Goal: Information Seeking & Learning: Learn about a topic

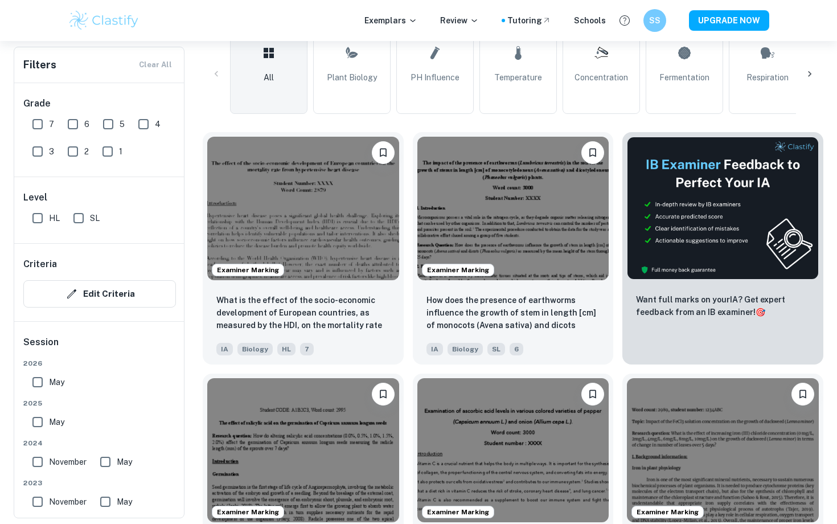
scroll to position [286, 0]
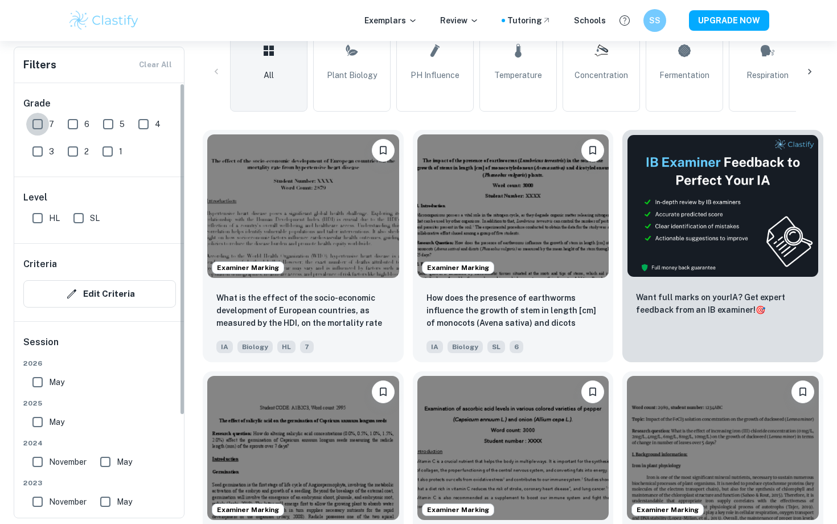
click at [38, 126] on input "7" at bounding box center [37, 124] width 23 height 23
checkbox input "true"
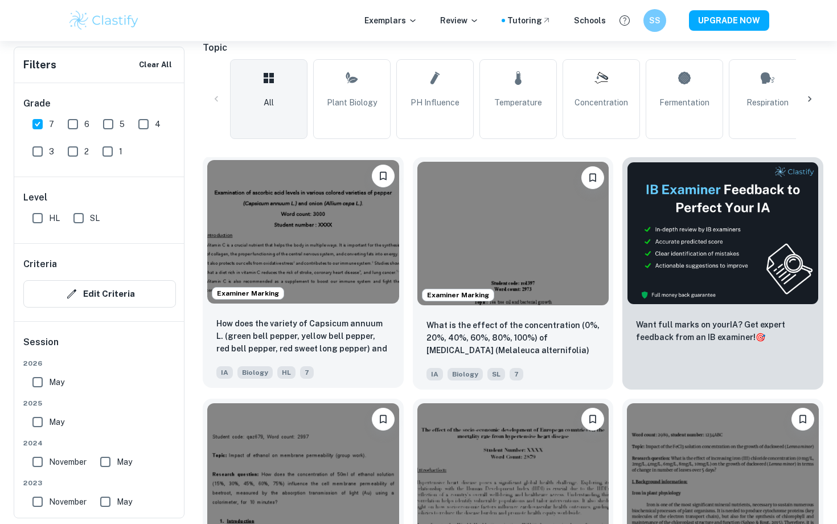
click at [308, 240] on img at bounding box center [303, 231] width 192 height 143
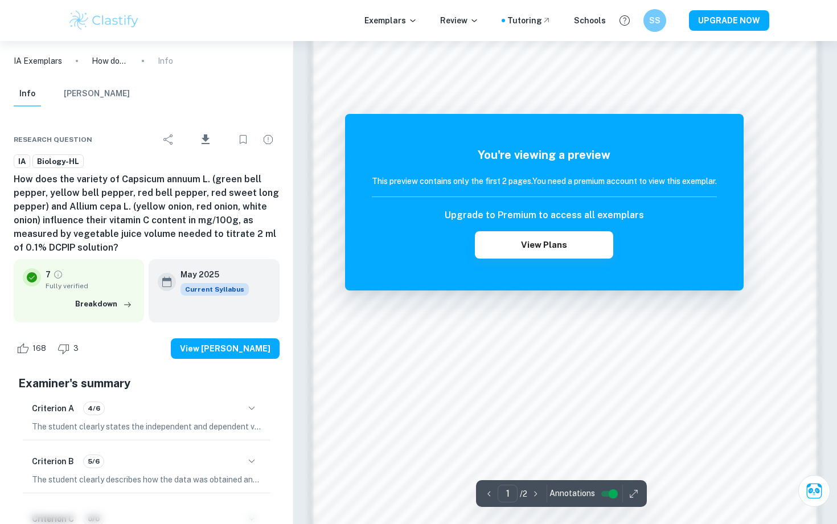
scroll to position [1033, 0]
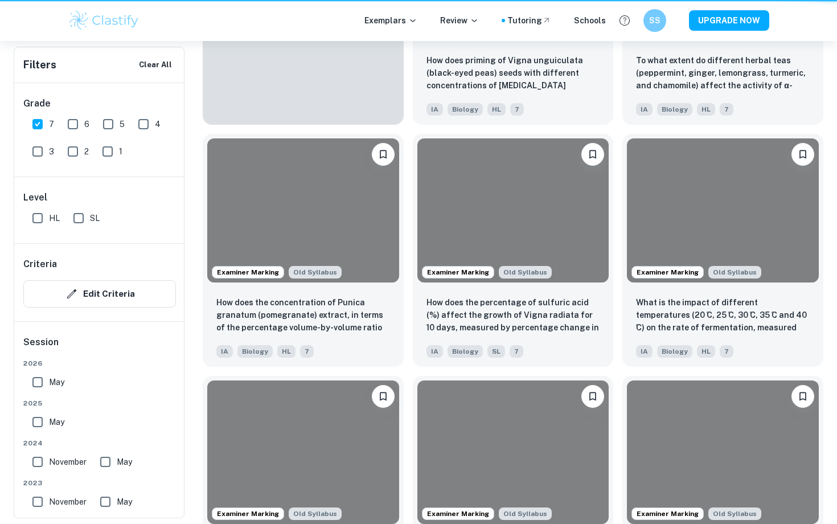
scroll to position [286, 0]
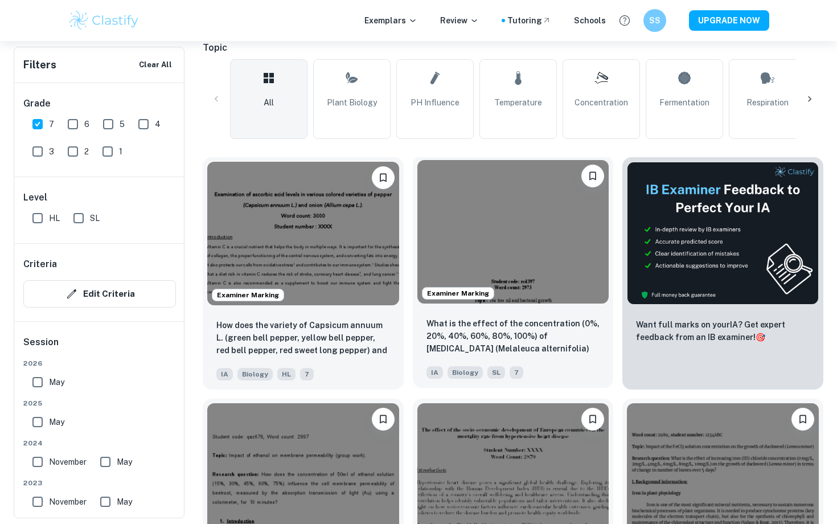
click at [454, 253] on img at bounding box center [513, 231] width 192 height 143
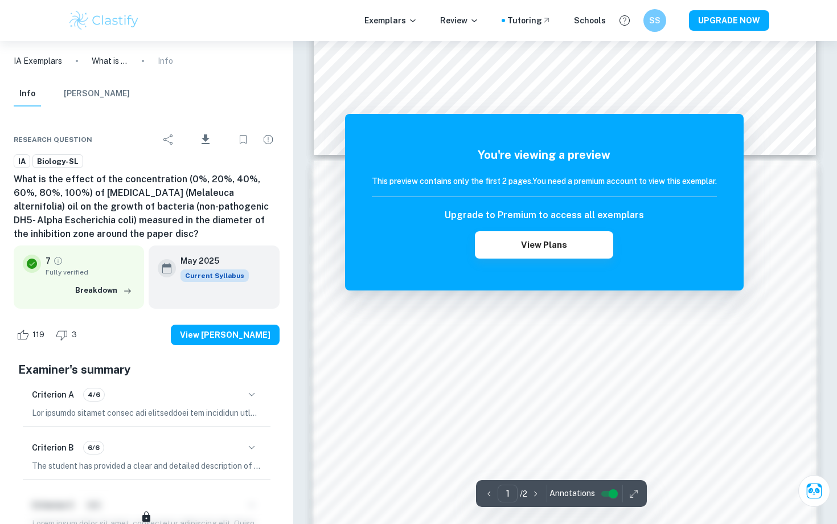
scroll to position [1032, 0]
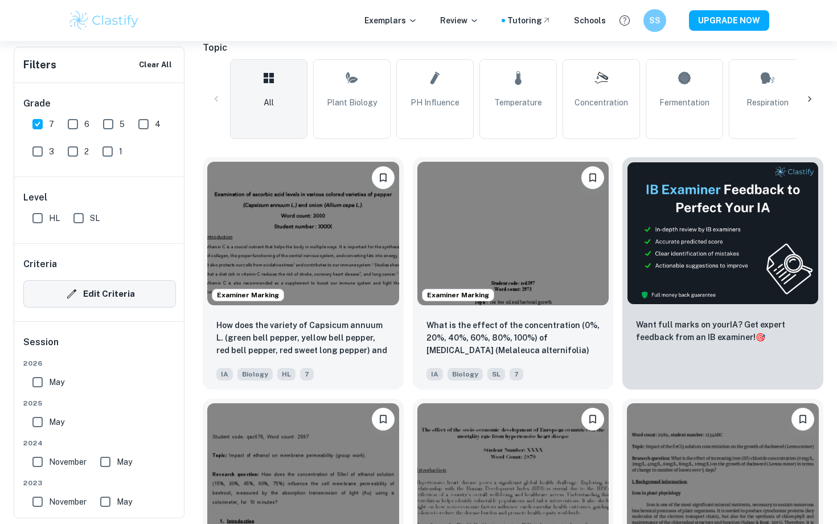
click at [110, 289] on button "Edit Criteria" at bounding box center [99, 293] width 153 height 27
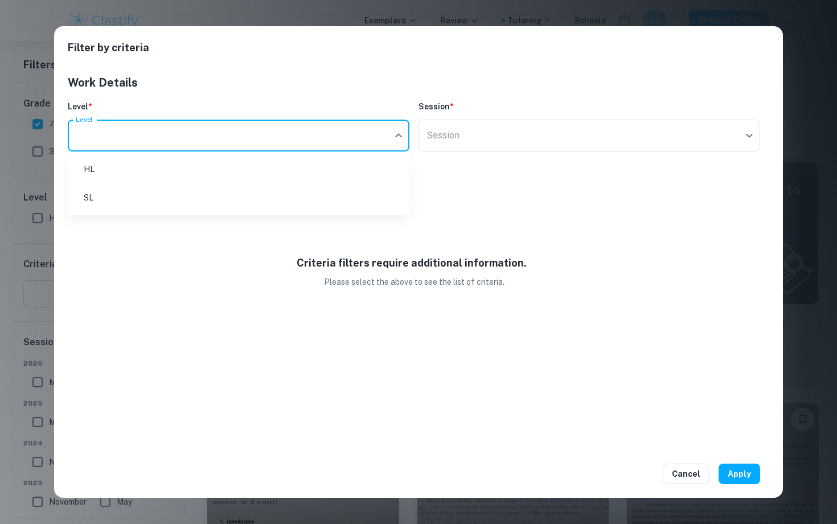
click at [289, 137] on body "We value your privacy We use cookies to enhance your browsing experience, serve…" at bounding box center [418, 17] width 837 height 524
click at [696, 474] on div at bounding box center [418, 262] width 837 height 524
click at [677, 473] on button "Cancel" at bounding box center [685, 473] width 47 height 20
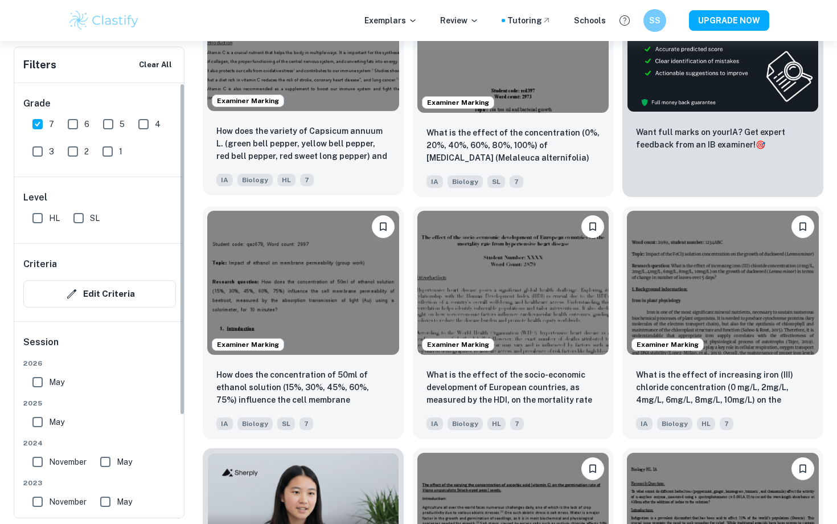
scroll to position [483, 0]
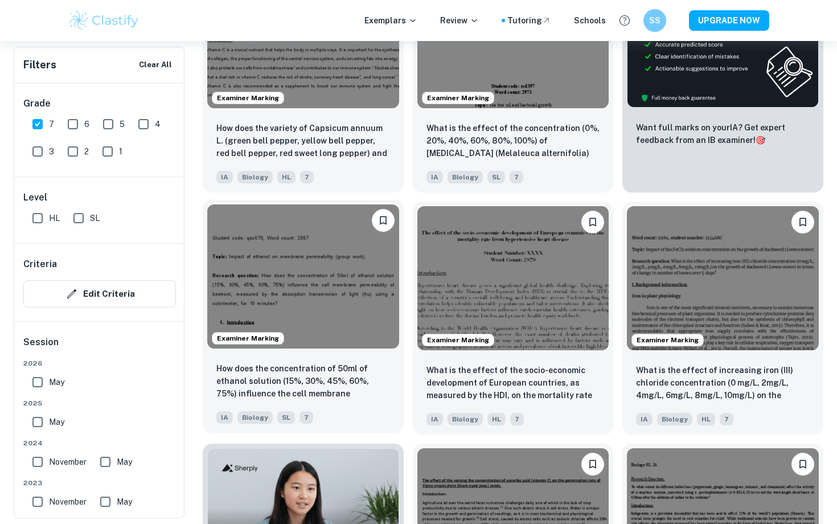
click at [252, 281] on img at bounding box center [303, 275] width 192 height 143
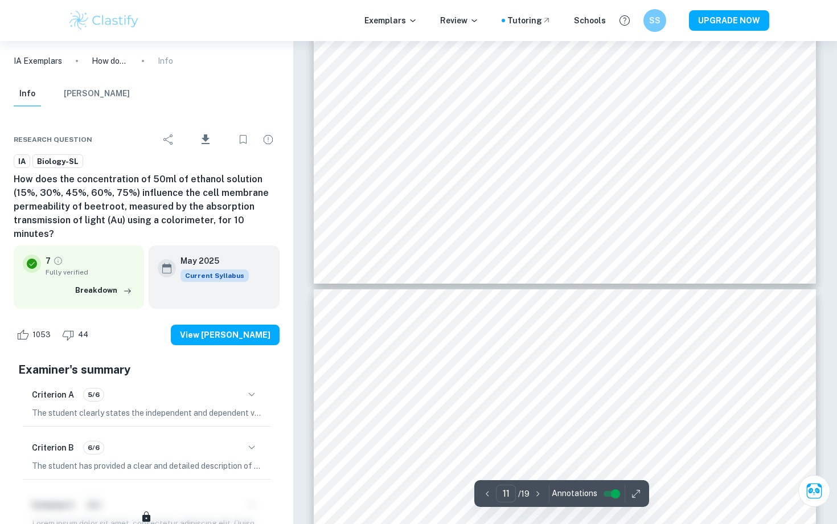
type input "12"
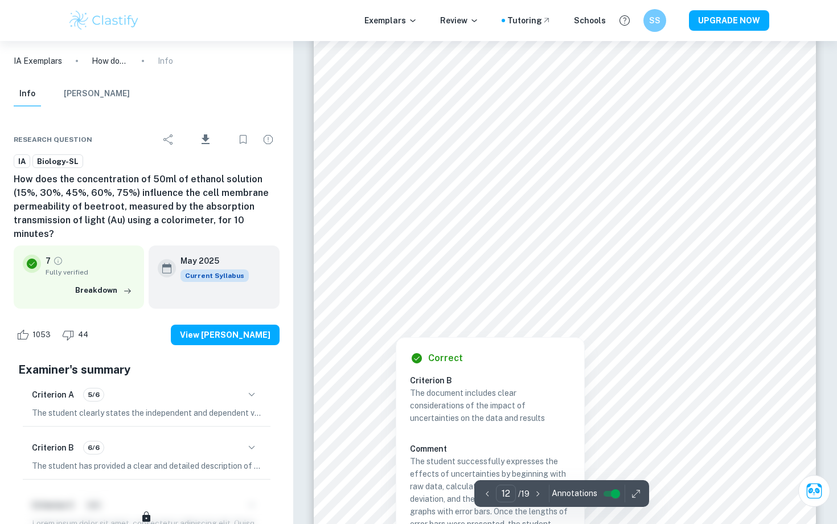
scroll to position [8307, 0]
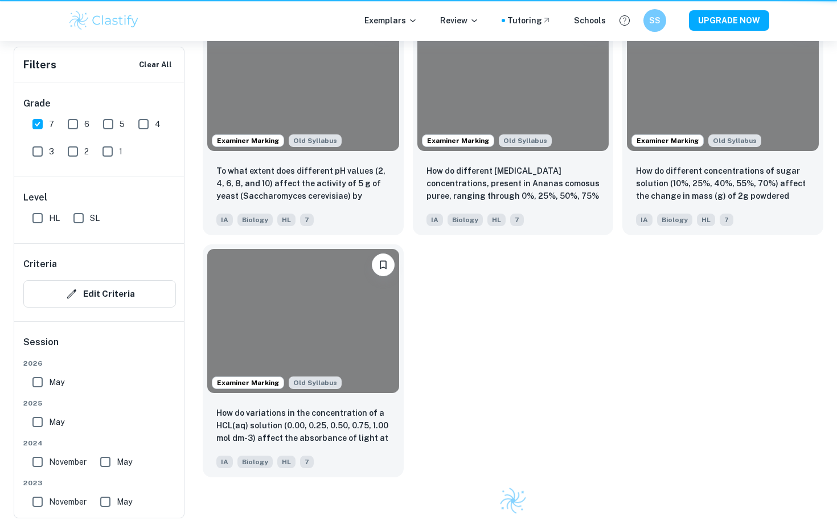
scroll to position [483, 0]
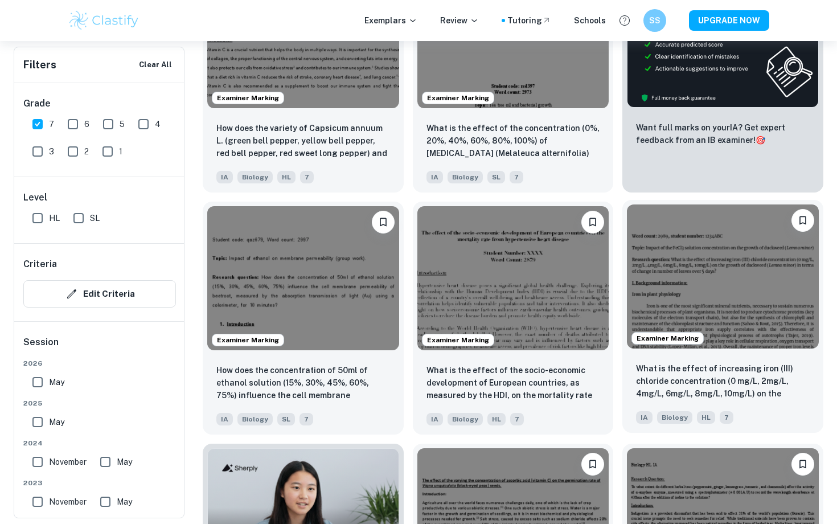
click at [720, 304] on img at bounding box center [723, 275] width 192 height 143
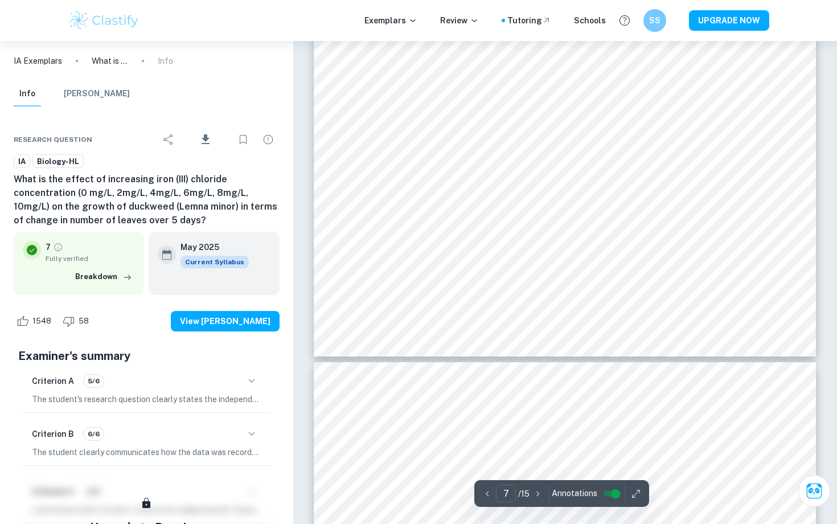
scroll to position [4898, 0]
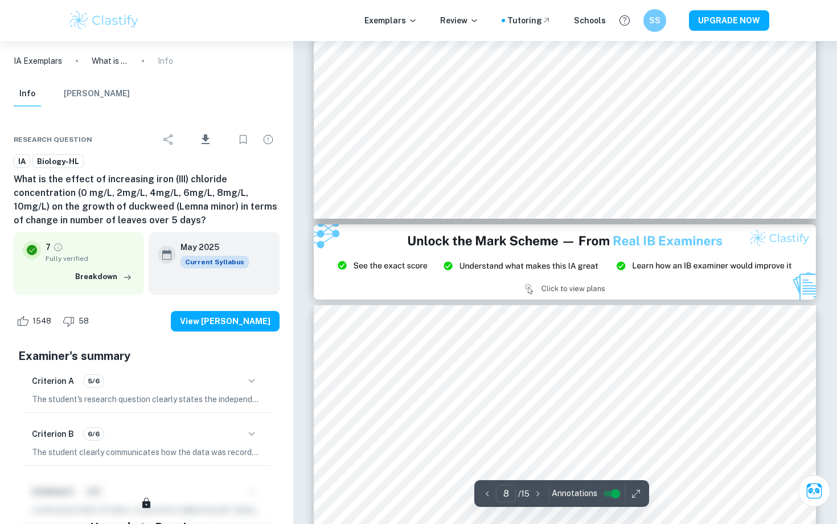
type input "9"
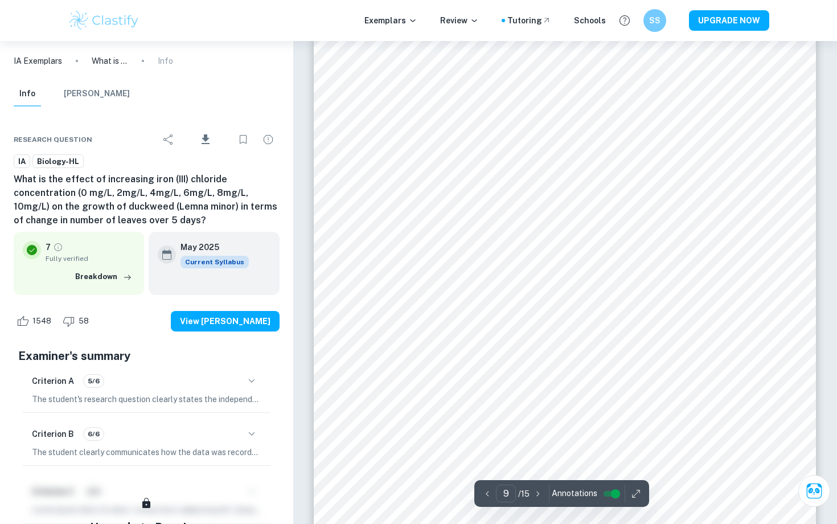
scroll to position [6035, 0]
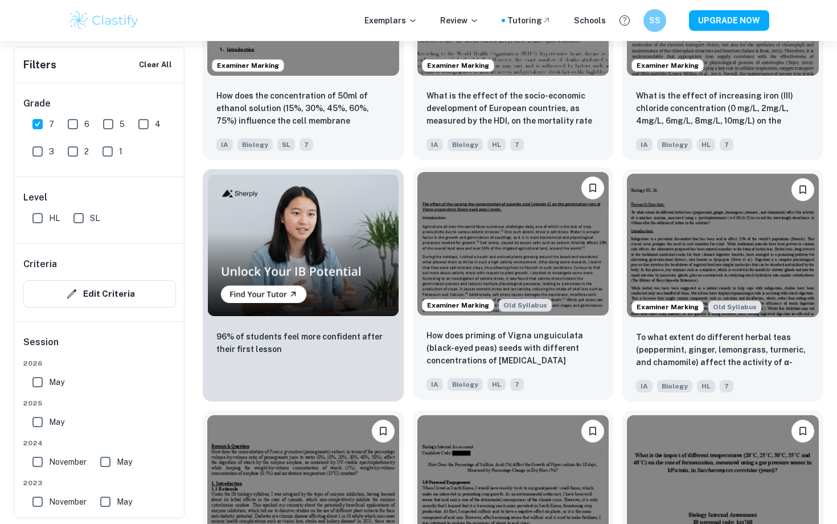
scroll to position [757, 0]
click at [528, 255] on img at bounding box center [513, 242] width 192 height 143
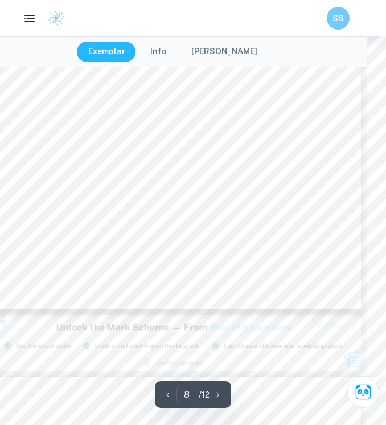
scroll to position [4206, 20]
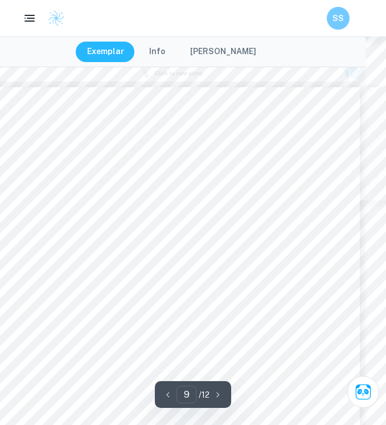
type input "8"
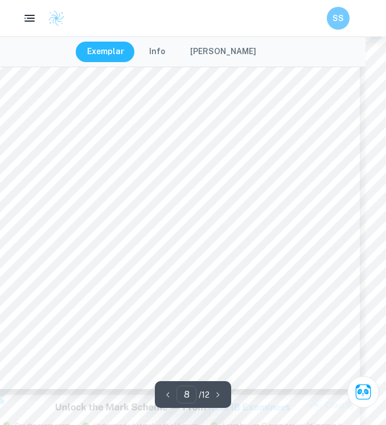
scroll to position [4126, 20]
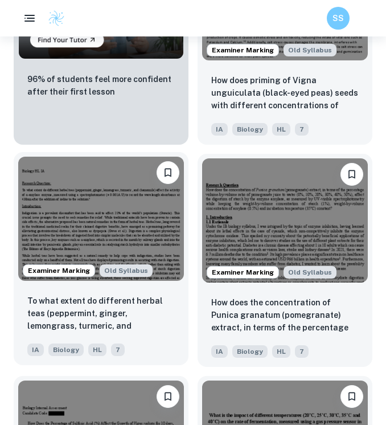
scroll to position [1237, 0]
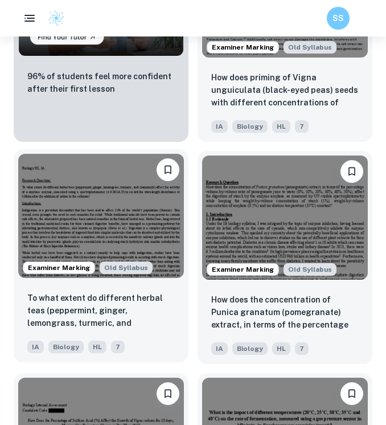
click at [93, 194] on img at bounding box center [101, 216] width 166 height 124
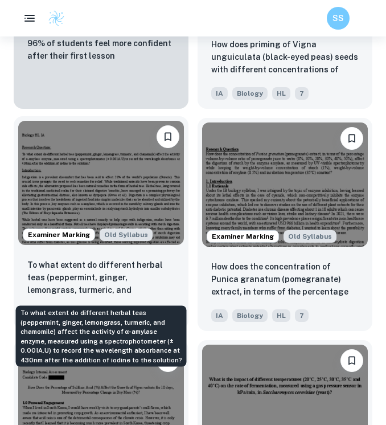
scroll to position [1291, 0]
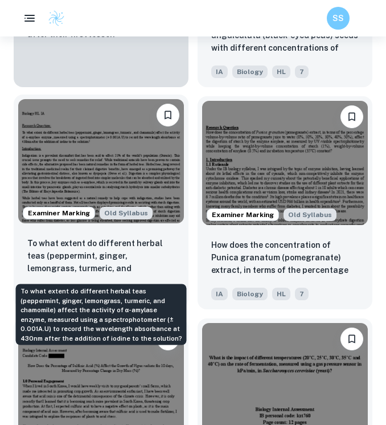
click at [87, 260] on p "To what extent do different herbal teas (peppermint, ginger, lemongrass, turmer…" at bounding box center [100, 256] width 147 height 39
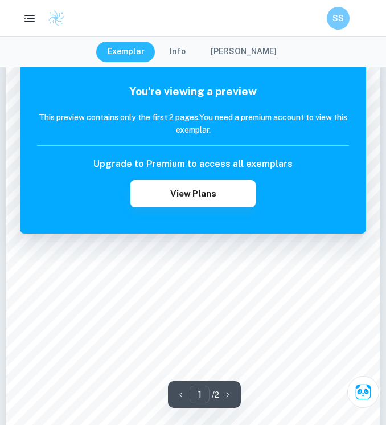
scroll to position [37, 0]
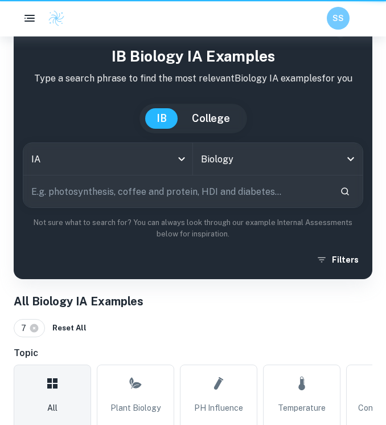
scroll to position [1291, 0]
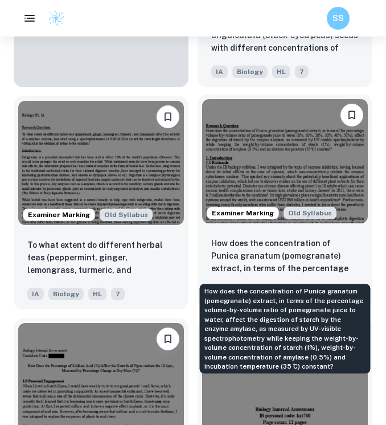
click at [243, 242] on p "How does the concentration of Punica granatum (pomegranate) extract, in terms o…" at bounding box center [284, 256] width 147 height 39
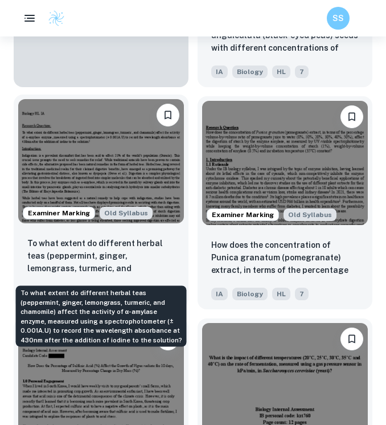
scroll to position [1414, 0]
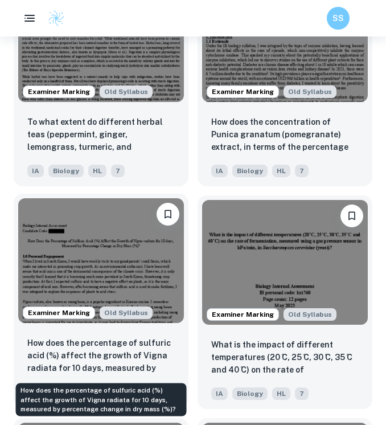
click at [62, 350] on p "How does the percentage of sulfuric acid (%) affect the growth of Vigna radiata…" at bounding box center [100, 355] width 147 height 39
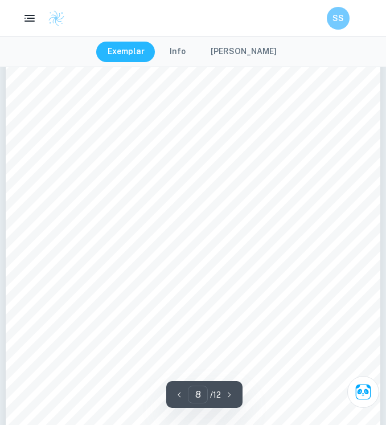
scroll to position [3989, 0]
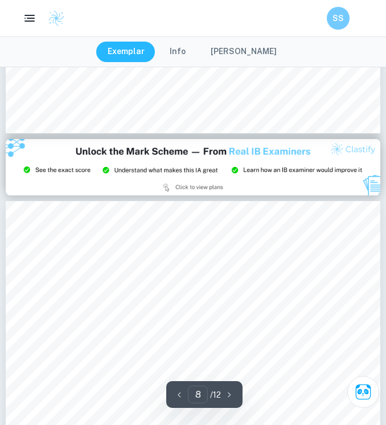
type input "9"
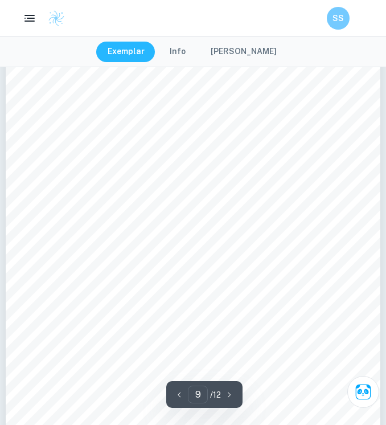
scroll to position [4624, 0]
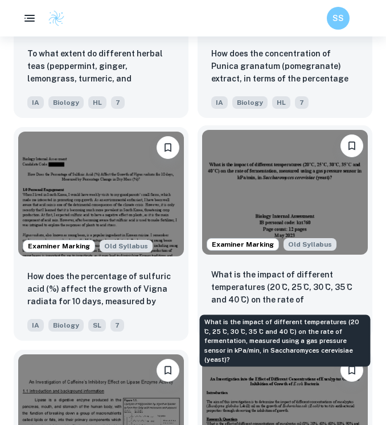
scroll to position [1502, 0]
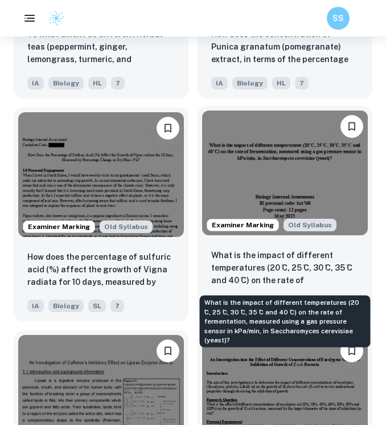
click at [247, 252] on p "What is the impact of different temperatures (20 ̊C, 25 ̊C, 30 ̊C, 35 ̊C and 40…" at bounding box center [284, 268] width 147 height 39
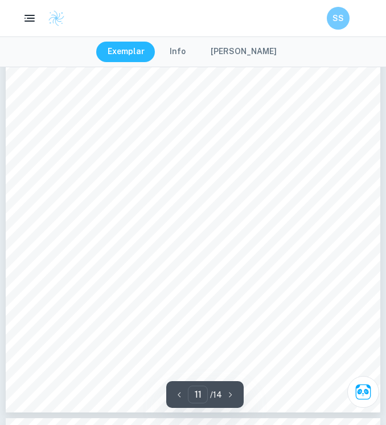
scroll to position [5726, 0]
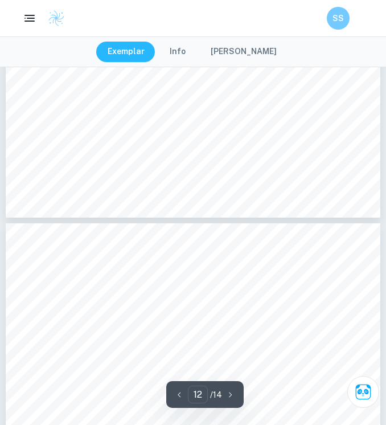
type input "11"
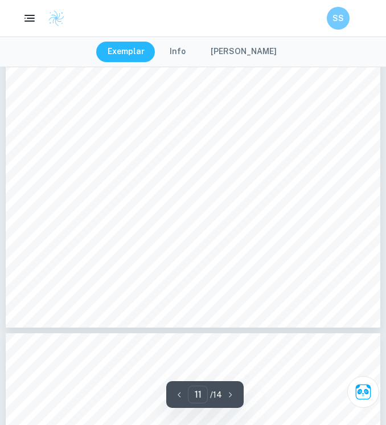
scroll to position [5808, 0]
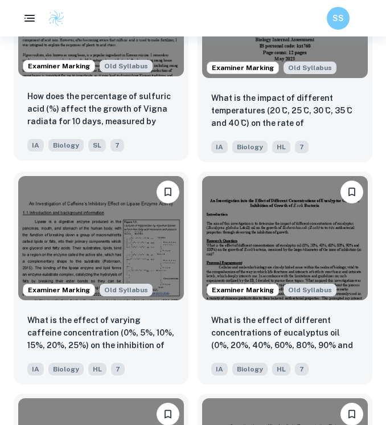
scroll to position [1661, 0]
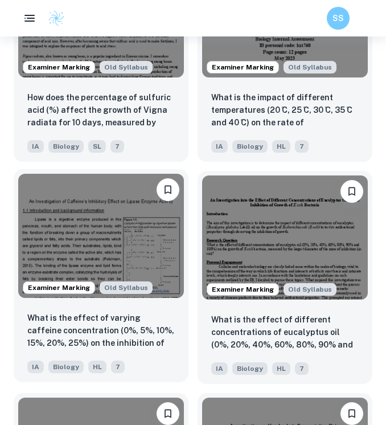
click at [106, 211] on img at bounding box center [101, 236] width 166 height 124
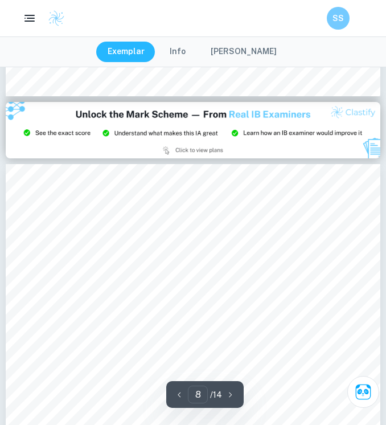
type input "9"
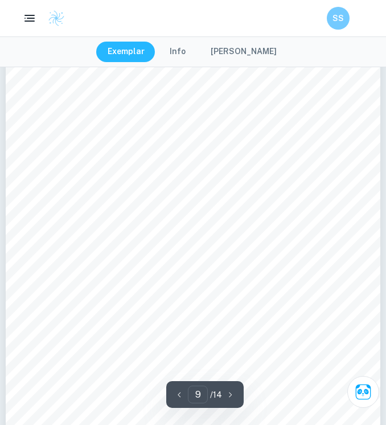
scroll to position [4532, 0]
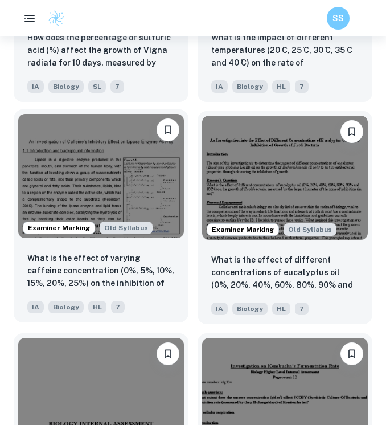
scroll to position [1754, 0]
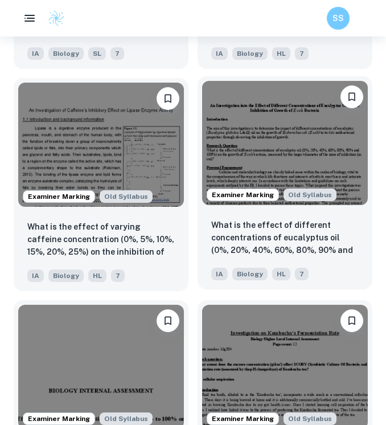
click at [238, 126] on img at bounding box center [285, 143] width 166 height 124
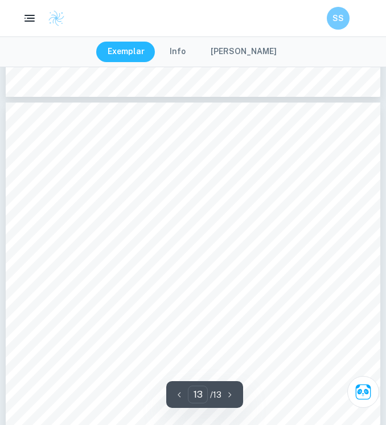
scroll to position [6359, 0]
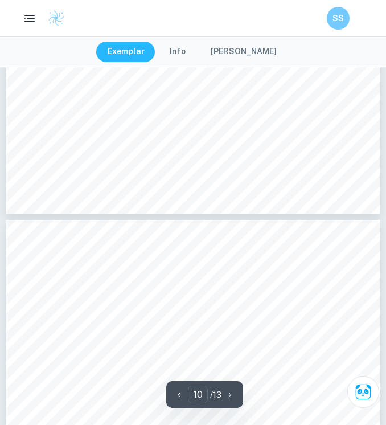
type input "9"
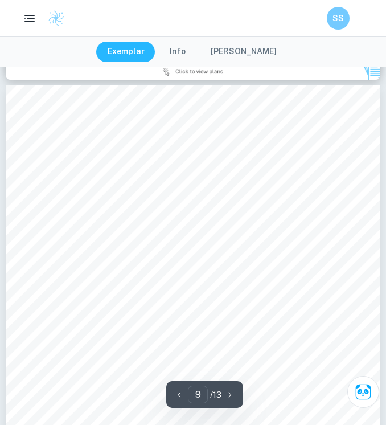
scroll to position [4331, 0]
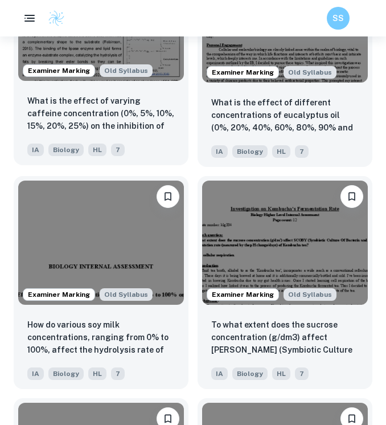
scroll to position [1881, 0]
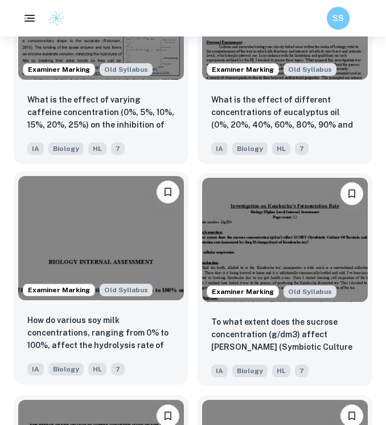
click at [105, 228] on img at bounding box center [101, 238] width 166 height 124
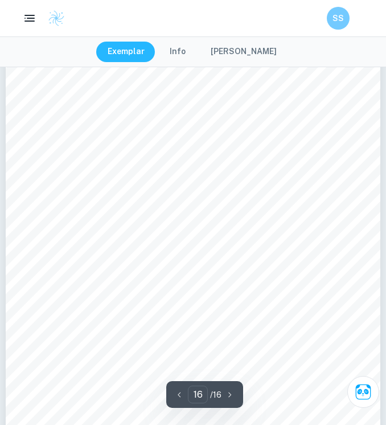
scroll to position [7499, 0]
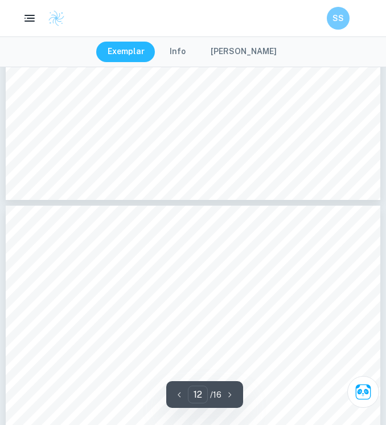
type input "11"
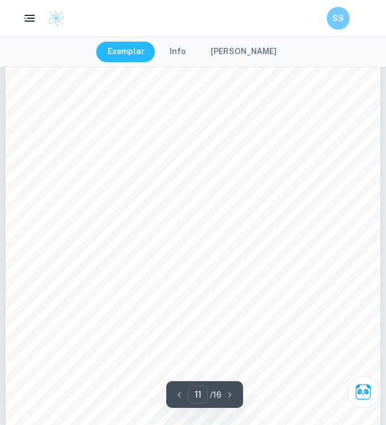
scroll to position [5036, 0]
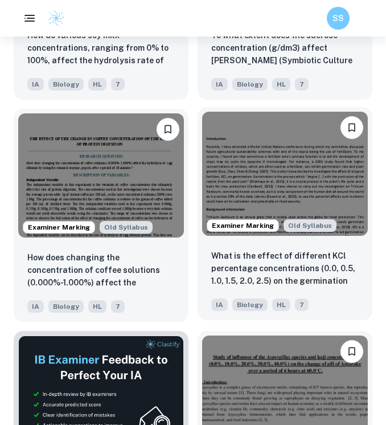
scroll to position [2168, 0]
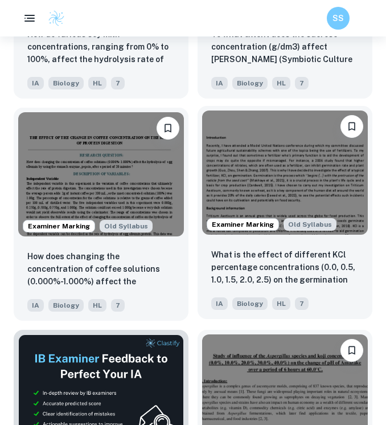
click at [240, 171] on img at bounding box center [285, 172] width 166 height 124
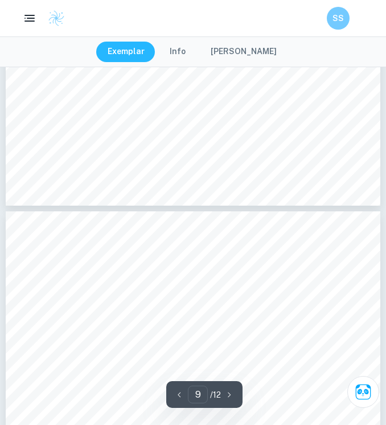
type input "10"
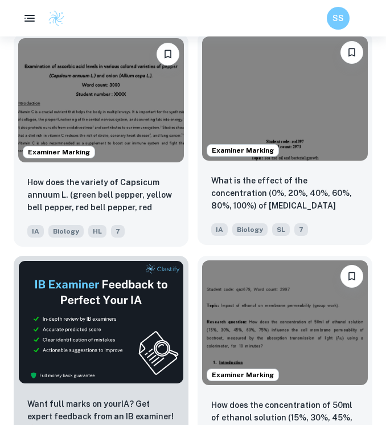
scroll to position [464, 0]
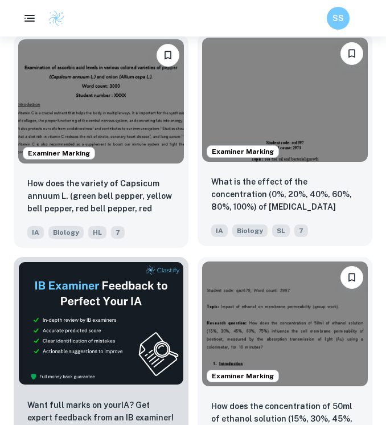
click at [246, 92] on img at bounding box center [285, 100] width 166 height 124
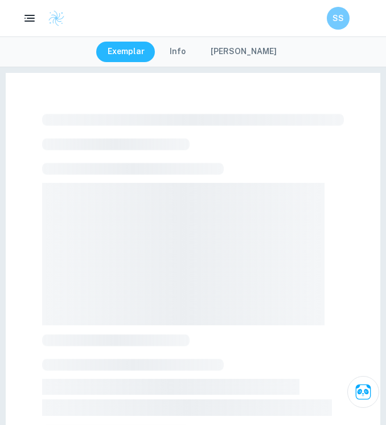
scroll to position [1, 0]
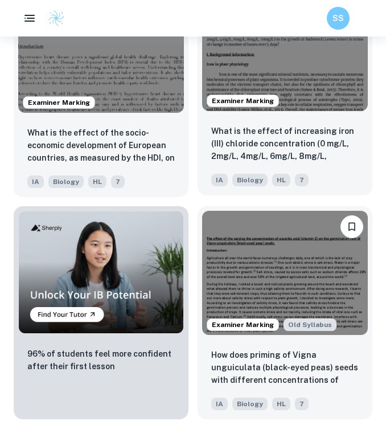
scroll to position [959, 0]
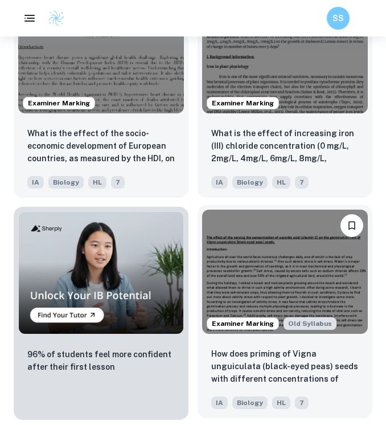
click at [261, 283] on img at bounding box center [285, 271] width 166 height 124
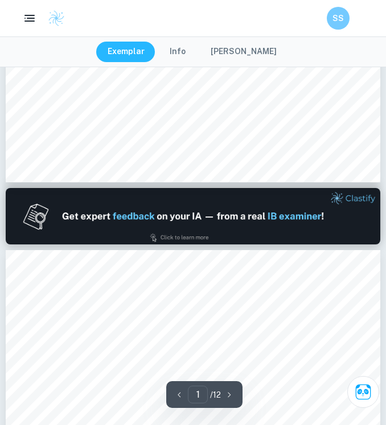
type input "2"
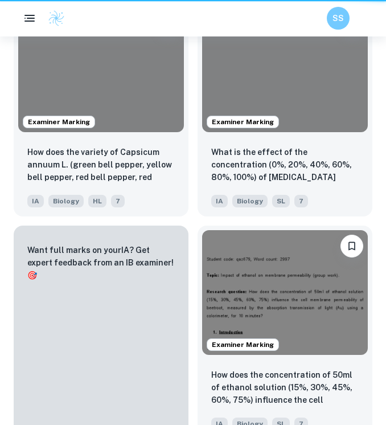
scroll to position [959, 0]
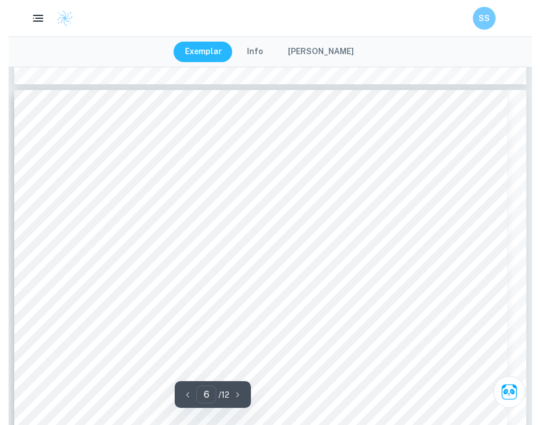
scroll to position [3783, 0]
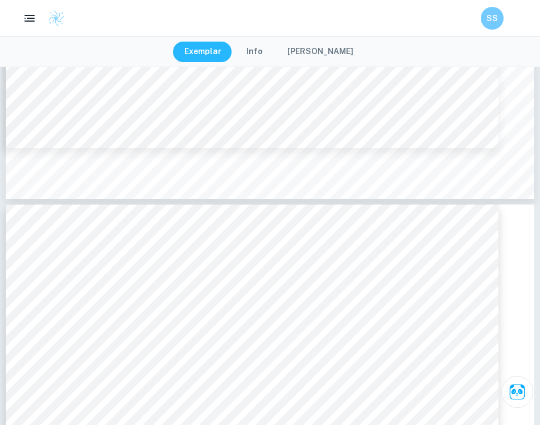
type input "6"
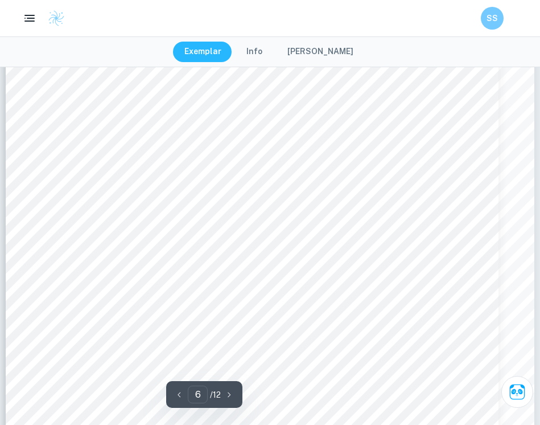
scroll to position [4046, 0]
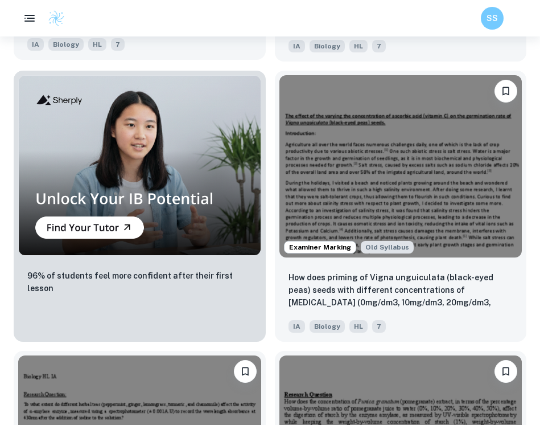
scroll to position [1259, 0]
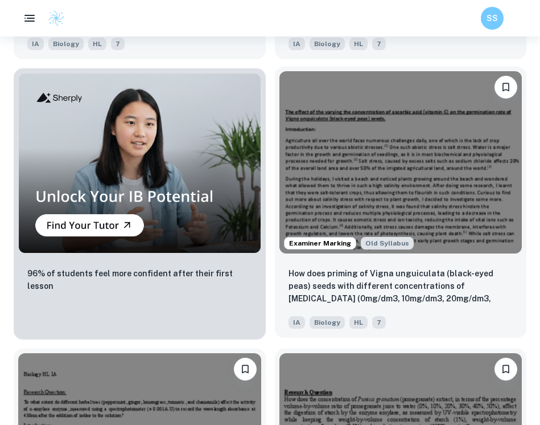
click at [328, 188] on img at bounding box center [400, 162] width 243 height 182
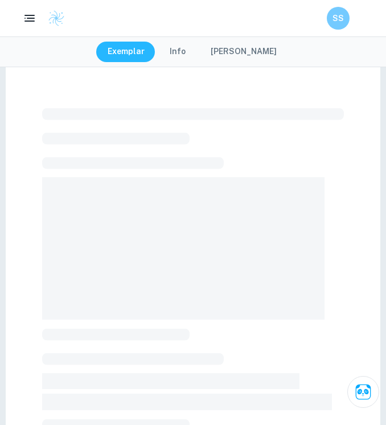
click at [355, 67] on div "Exemplar Info Mark Scheme" at bounding box center [193, 51] width 386 height 31
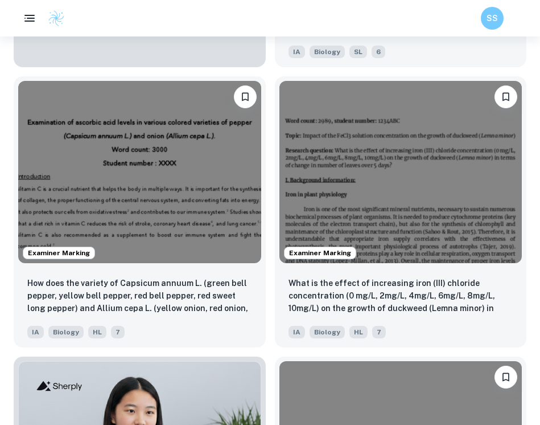
scroll to position [946, 0]
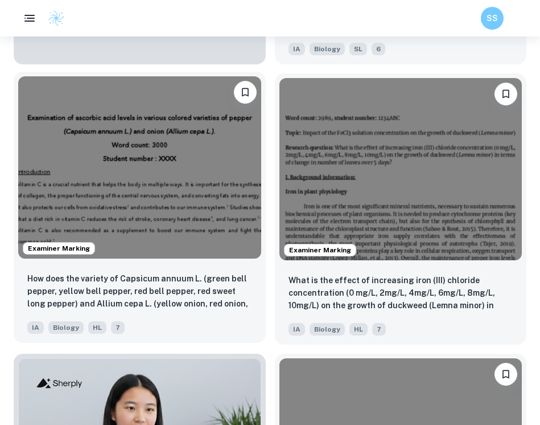
click at [216, 170] on img at bounding box center [139, 167] width 243 height 182
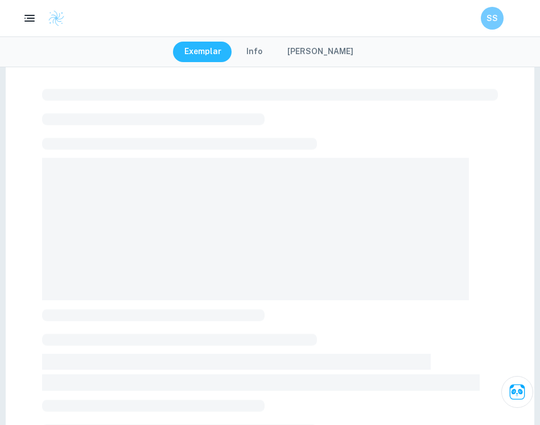
scroll to position [33, 0]
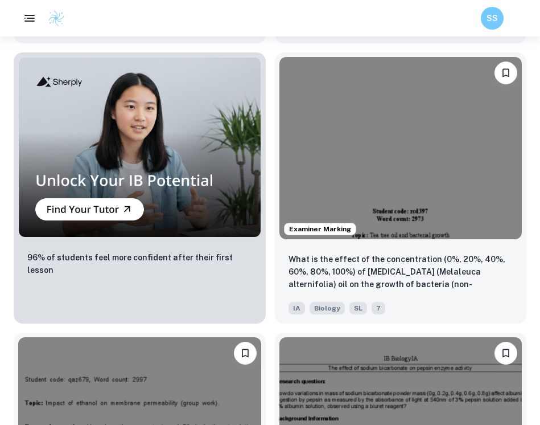
scroll to position [1250, 0]
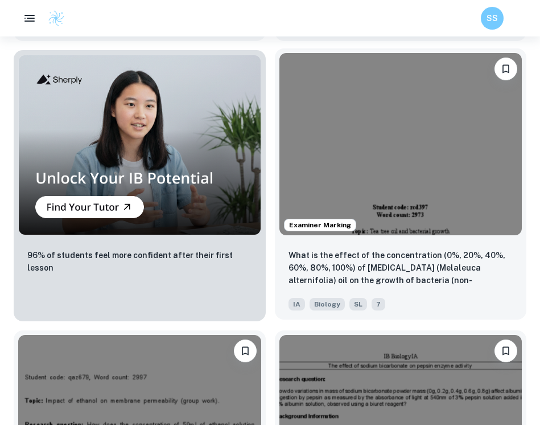
click at [331, 157] on img at bounding box center [400, 144] width 243 height 182
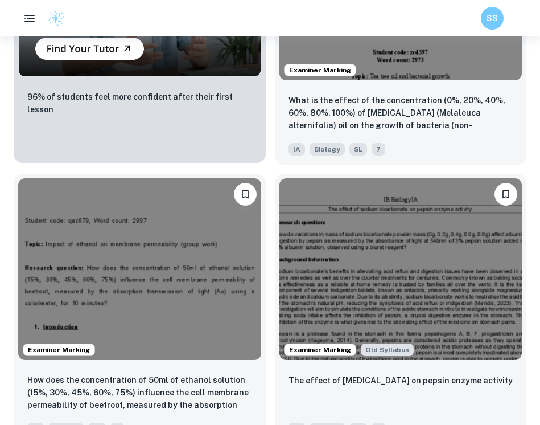
scroll to position [1496, 0]
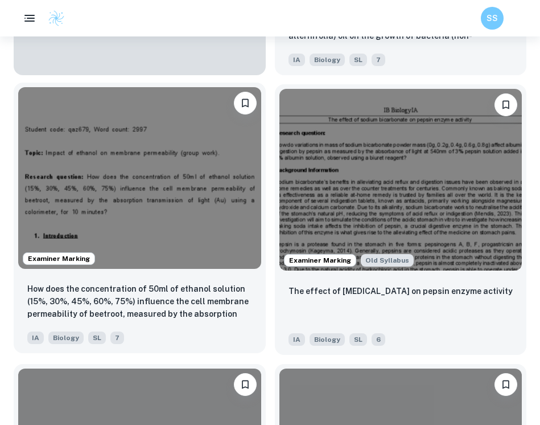
click at [105, 166] on img at bounding box center [139, 178] width 243 height 182
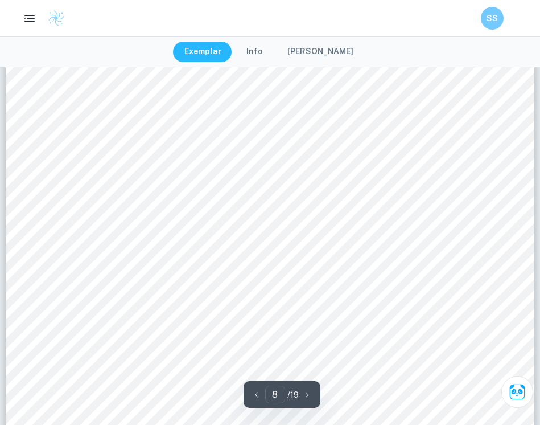
scroll to position [5675, 0]
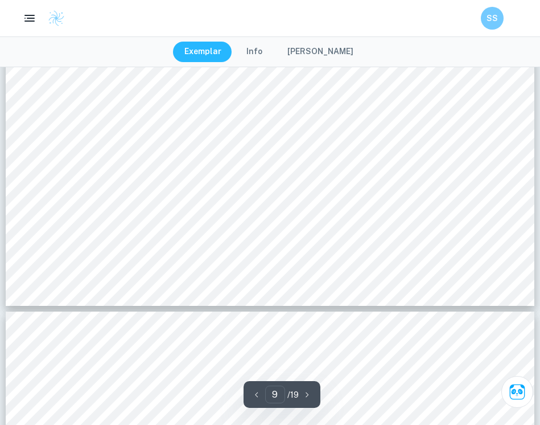
type input "10"
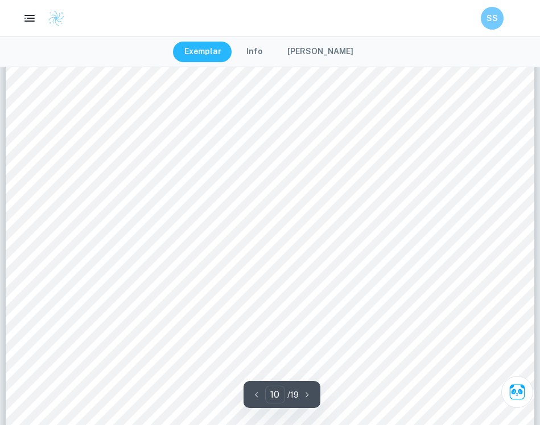
scroll to position [7163, 0]
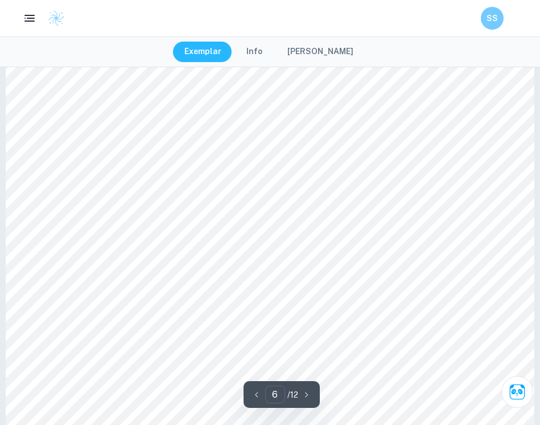
scroll to position [4070, 0]
type input "12"
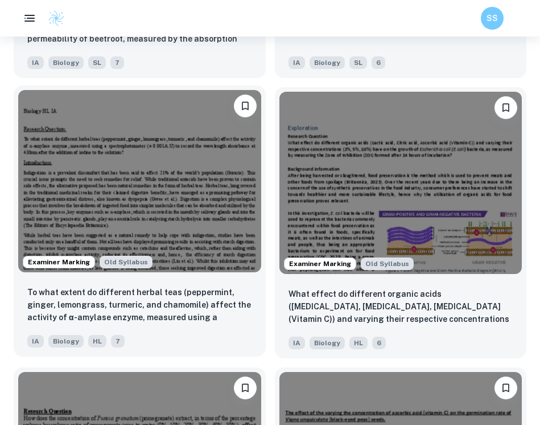
scroll to position [1775, 0]
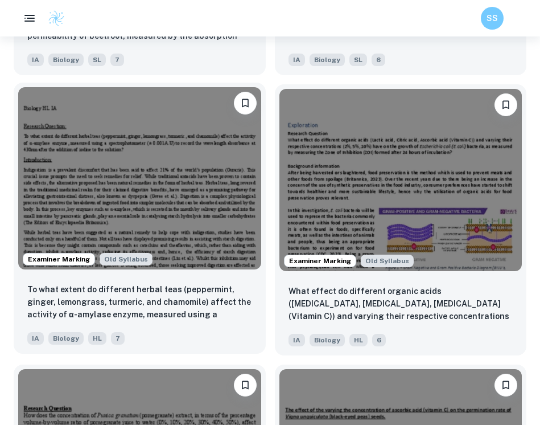
click at [154, 184] on img at bounding box center [139, 178] width 243 height 182
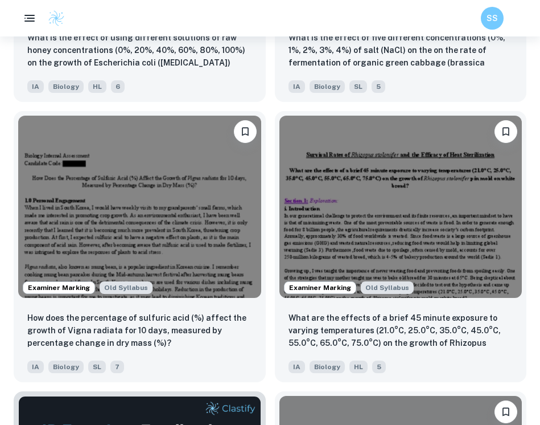
scroll to position [2590, 0]
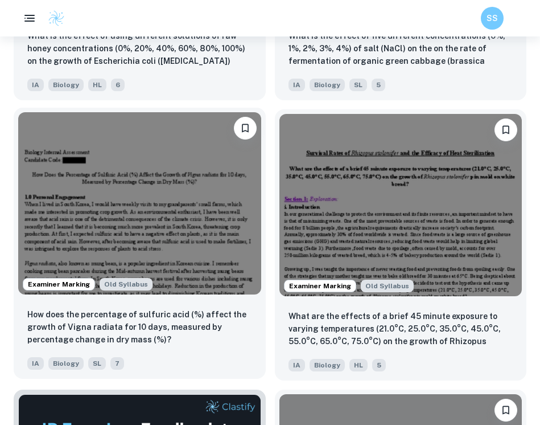
click at [209, 210] on img at bounding box center [139, 203] width 243 height 182
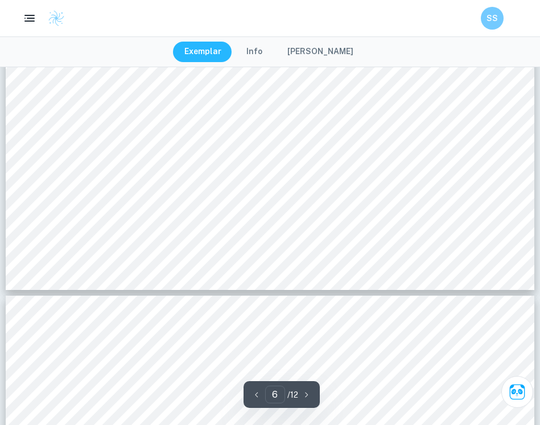
scroll to position [4469, 0]
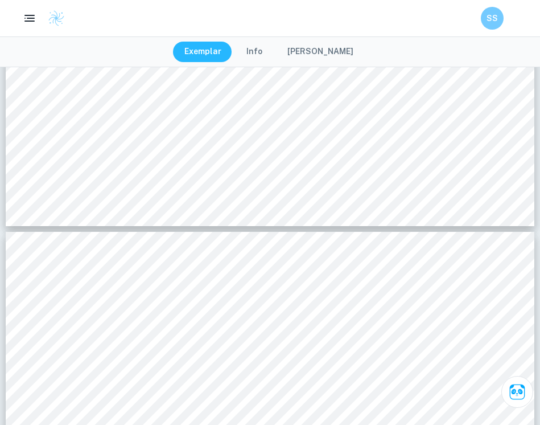
type input "7"
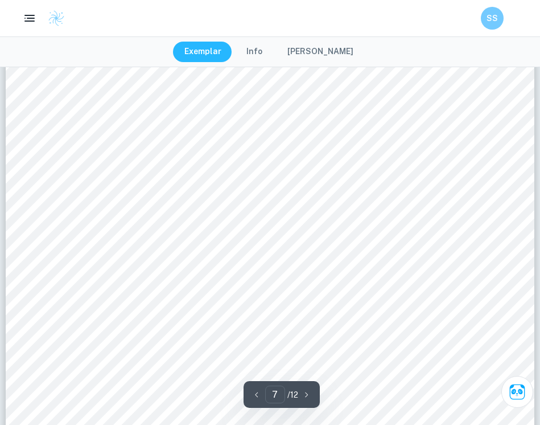
scroll to position [4879, 0]
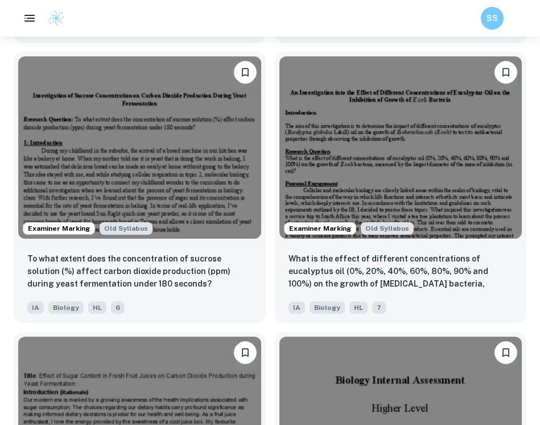
scroll to position [4326, 0]
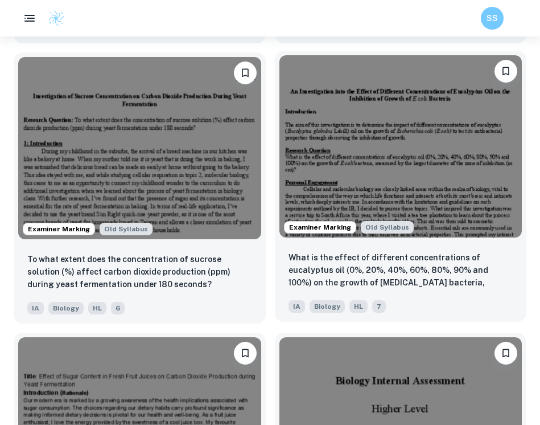
click at [386, 142] on img at bounding box center [400, 146] width 243 height 182
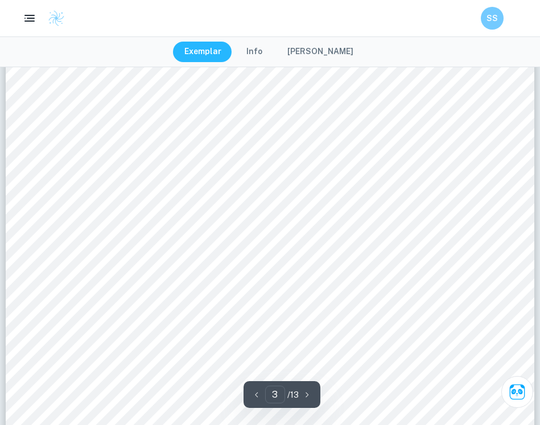
scroll to position [1815, 0]
type input "7"
